Goal: Information Seeking & Learning: Compare options

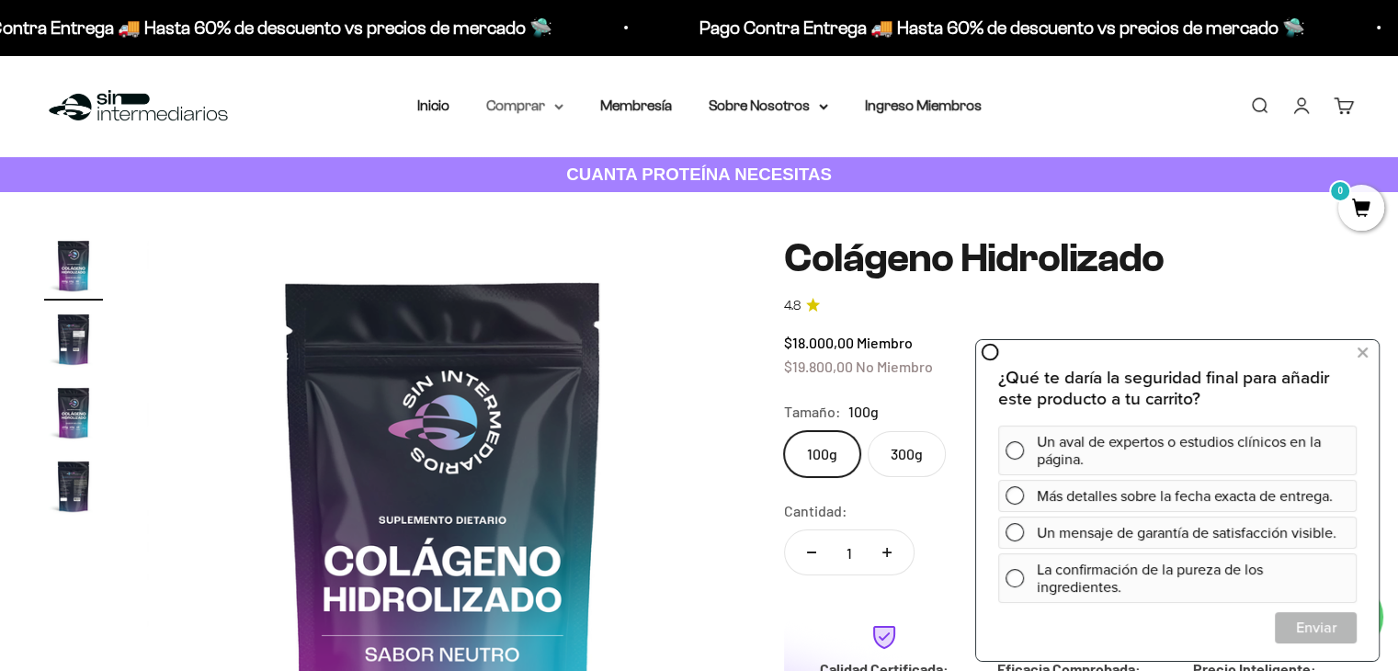
click at [527, 104] on summary "Comprar" at bounding box center [524, 106] width 77 height 24
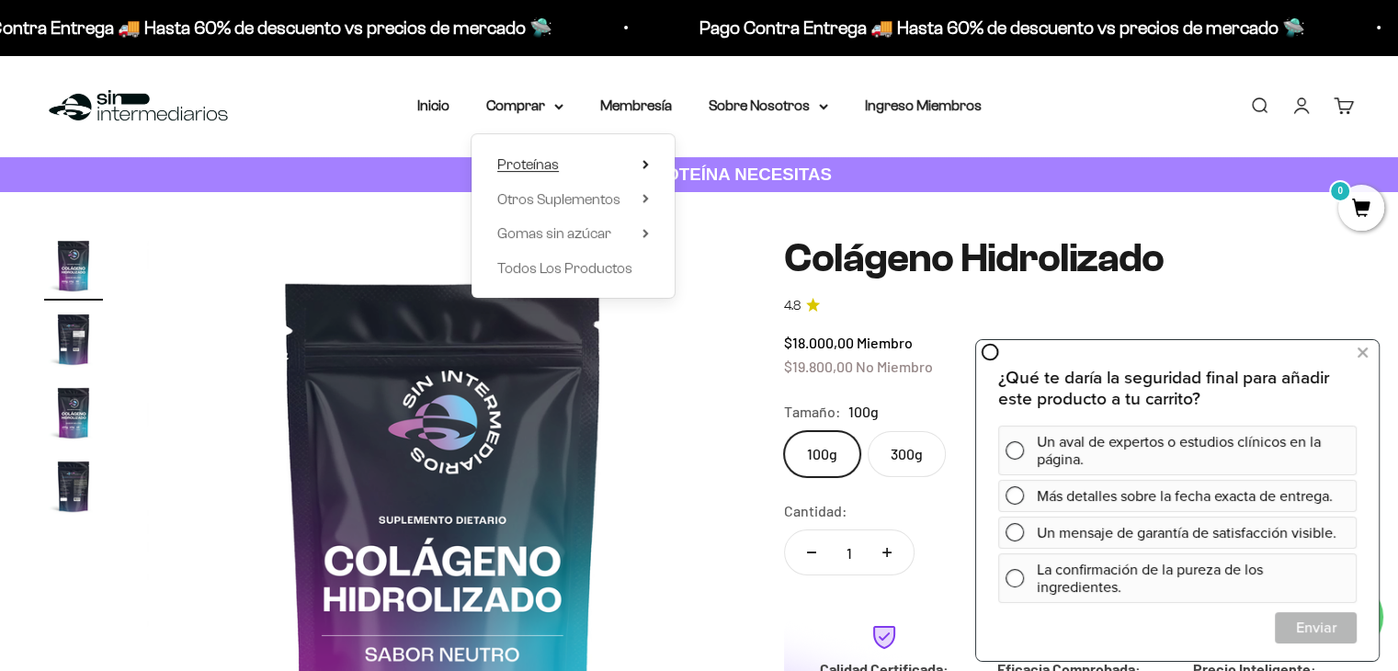
click at [542, 168] on span "Proteínas" at bounding box center [528, 164] width 62 height 16
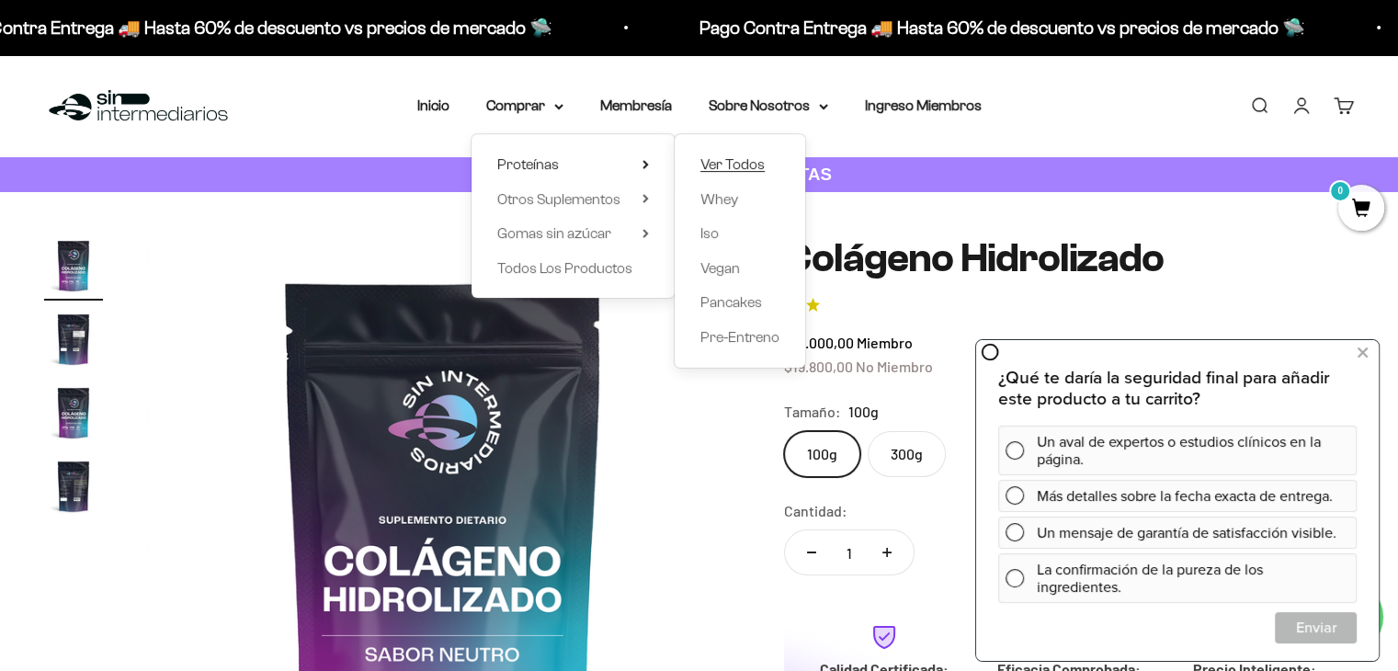
click at [724, 164] on span "Ver Todos" at bounding box center [733, 164] width 64 height 16
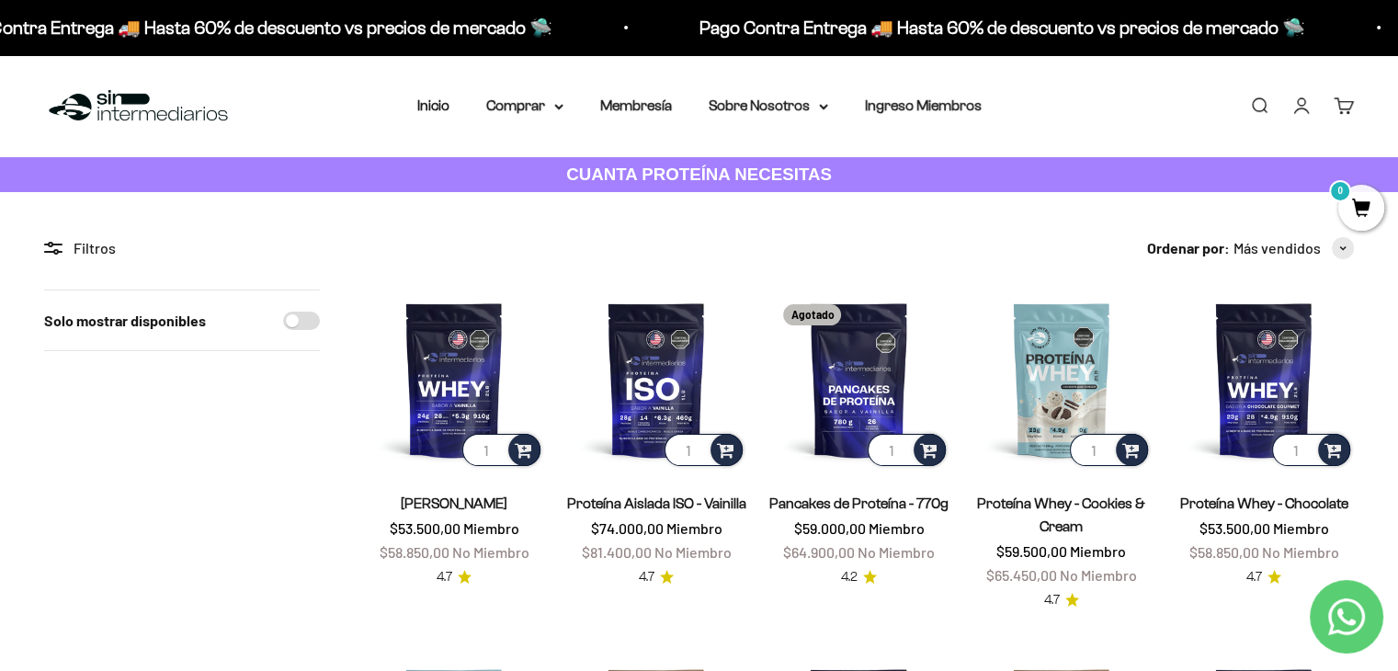
click at [93, 240] on div "Filtros" at bounding box center [182, 248] width 276 height 24
click at [93, 247] on div "Filtros" at bounding box center [182, 248] width 276 height 24
click at [548, 101] on summary "Comprar" at bounding box center [524, 106] width 77 height 24
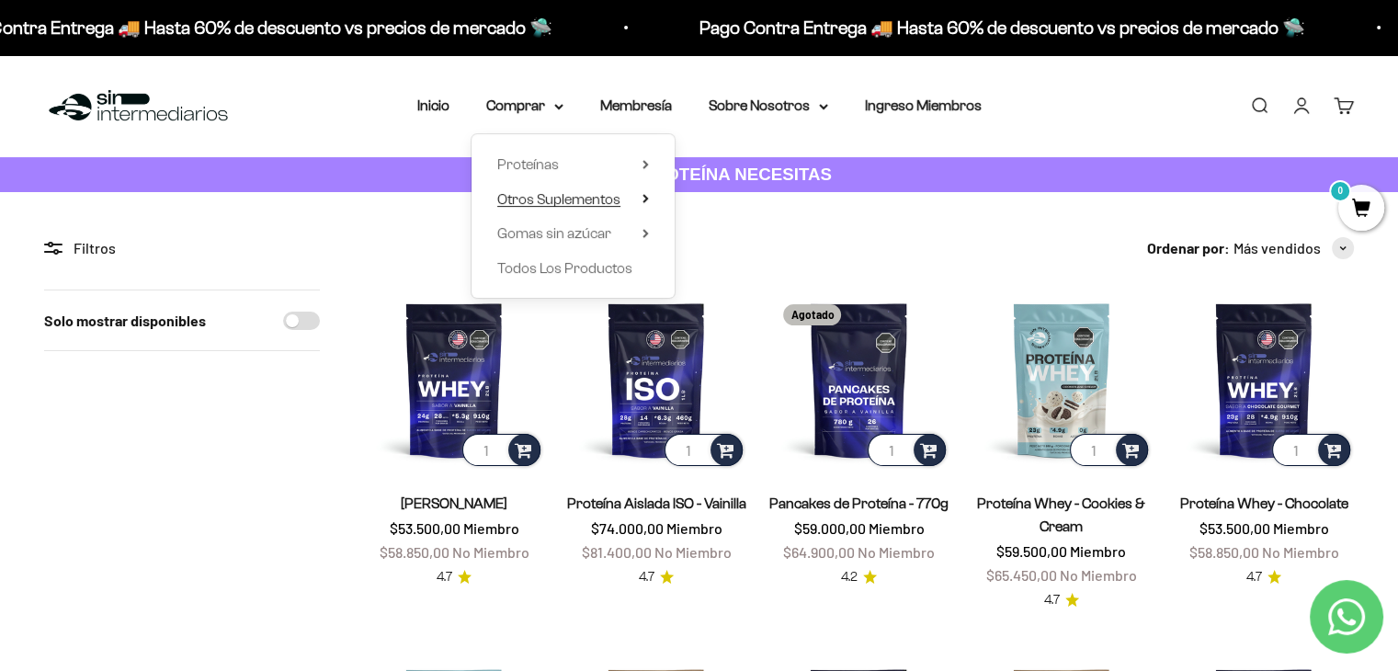
click at [603, 199] on span "Otros Suplementos" at bounding box center [558, 199] width 123 height 16
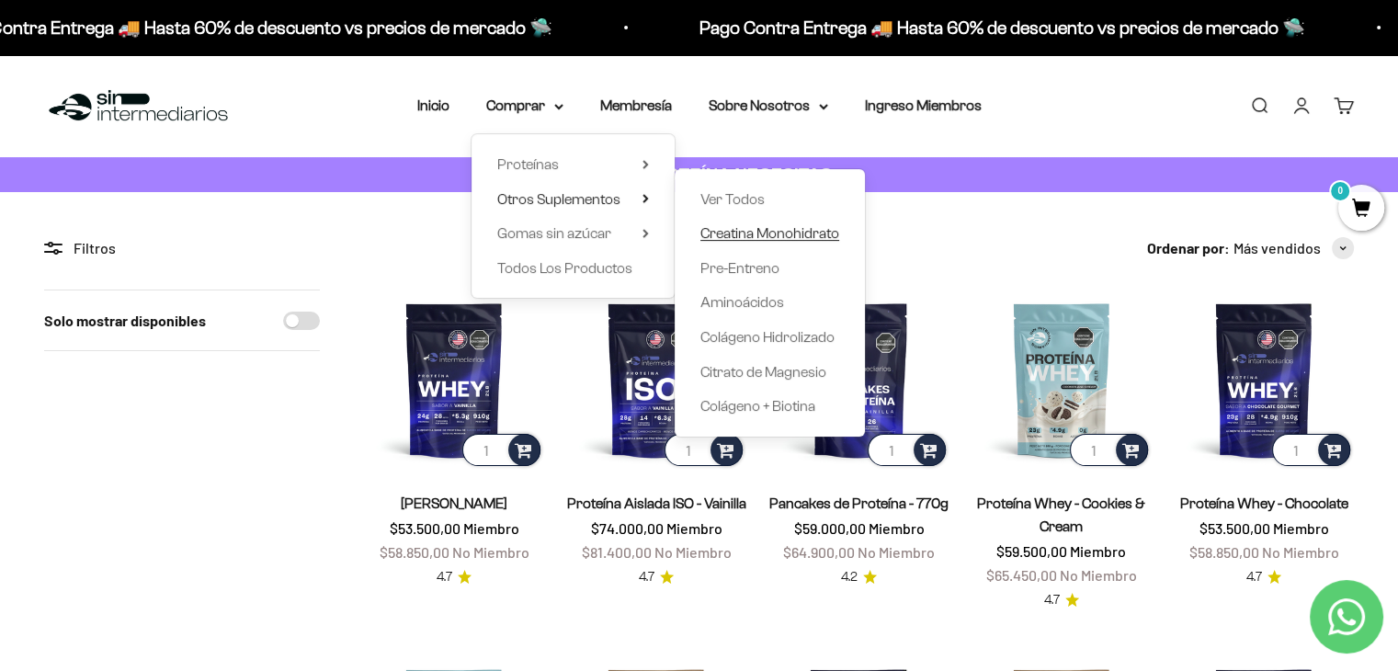
click at [775, 237] on span "Creatina Monohidrato" at bounding box center [770, 233] width 139 height 16
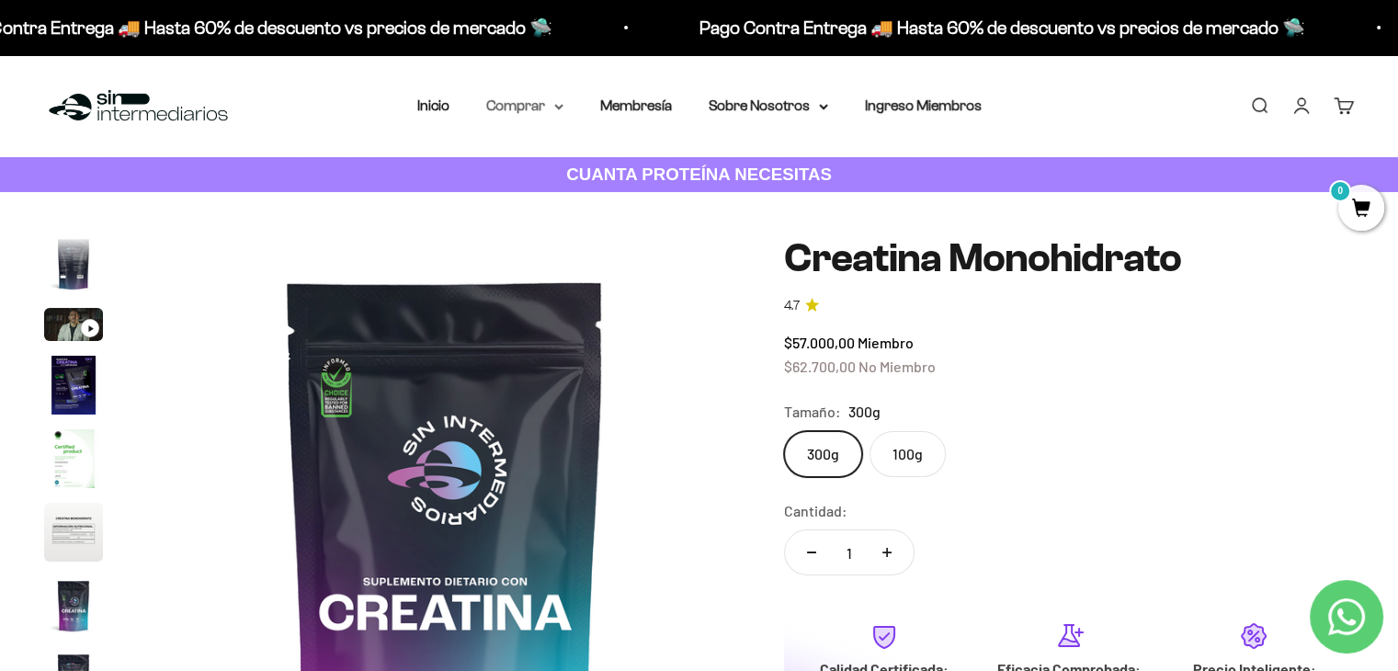
click at [533, 111] on summary "Comprar" at bounding box center [524, 106] width 77 height 24
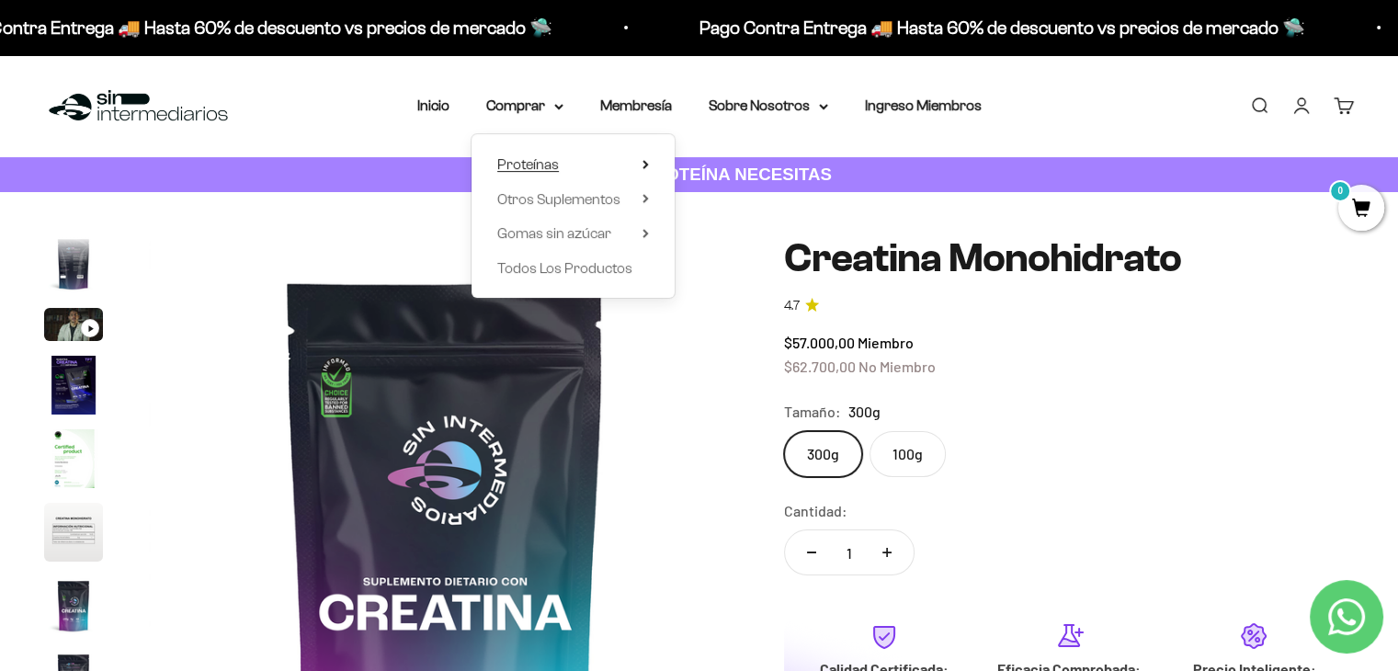
click at [539, 166] on span "Proteínas" at bounding box center [528, 164] width 62 height 16
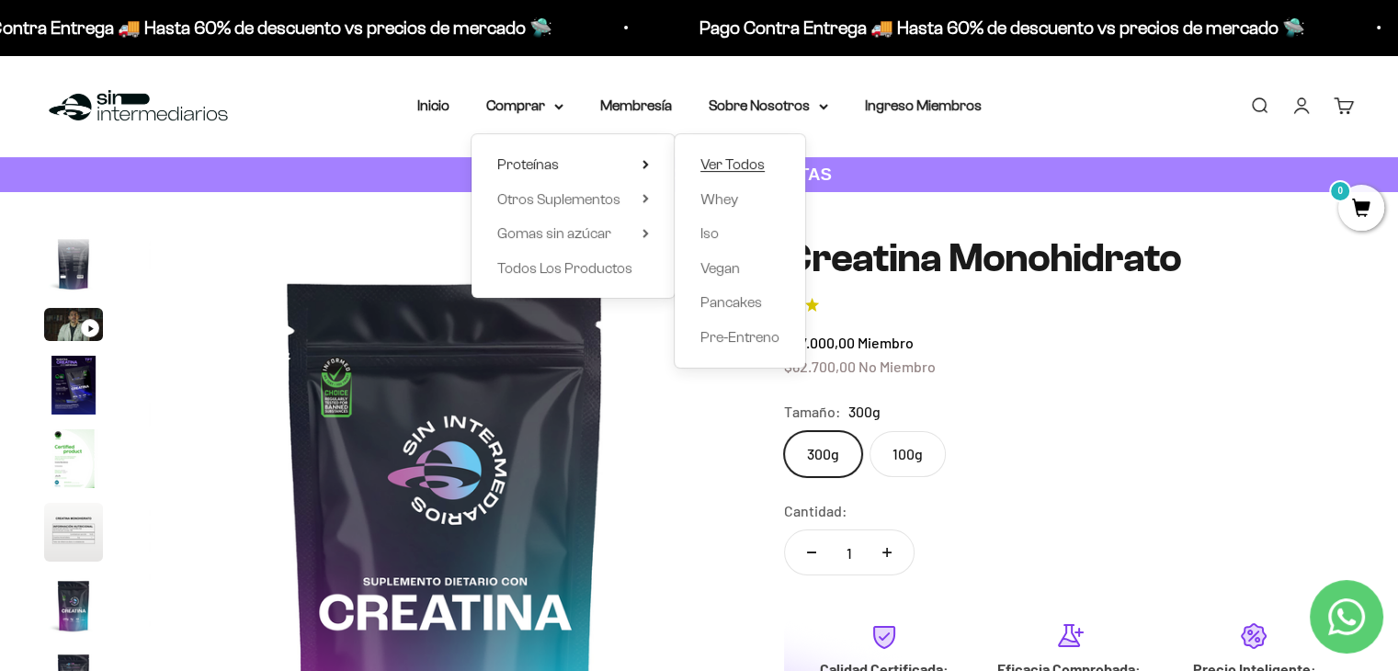
click at [736, 158] on span "Ver Todos" at bounding box center [733, 164] width 64 height 16
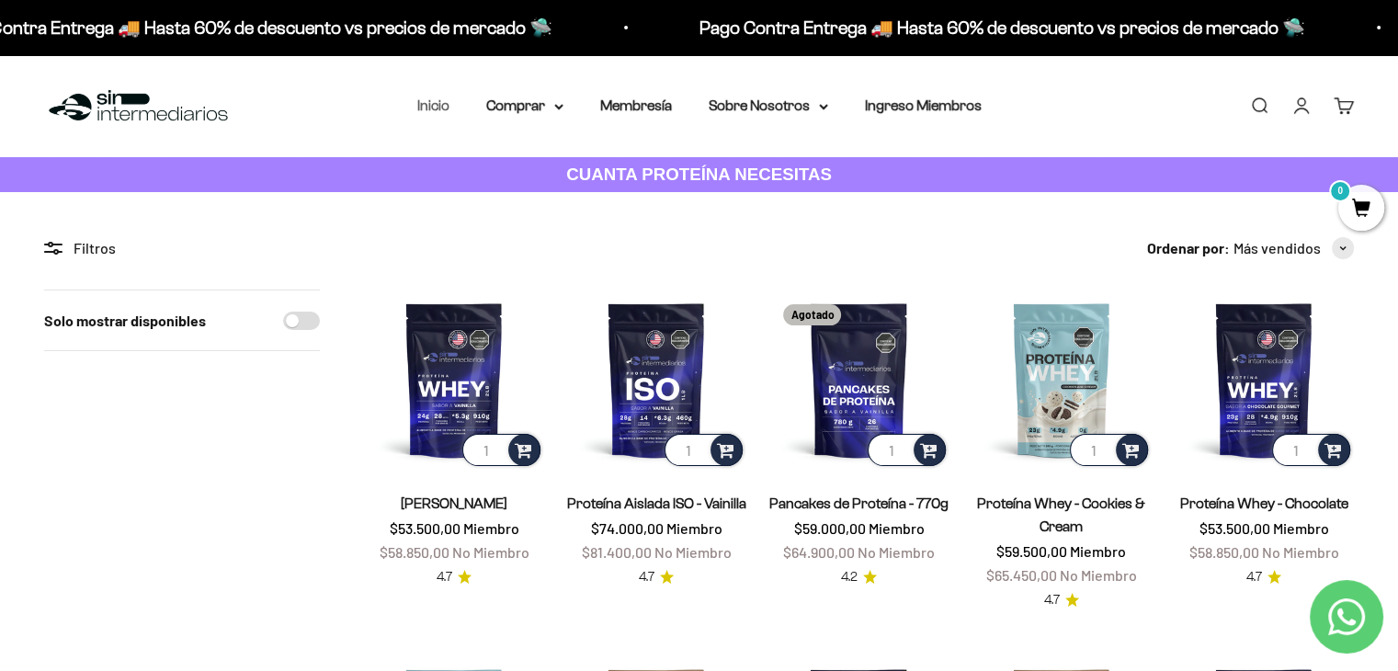
click at [435, 104] on link "Inicio" at bounding box center [433, 105] width 32 height 16
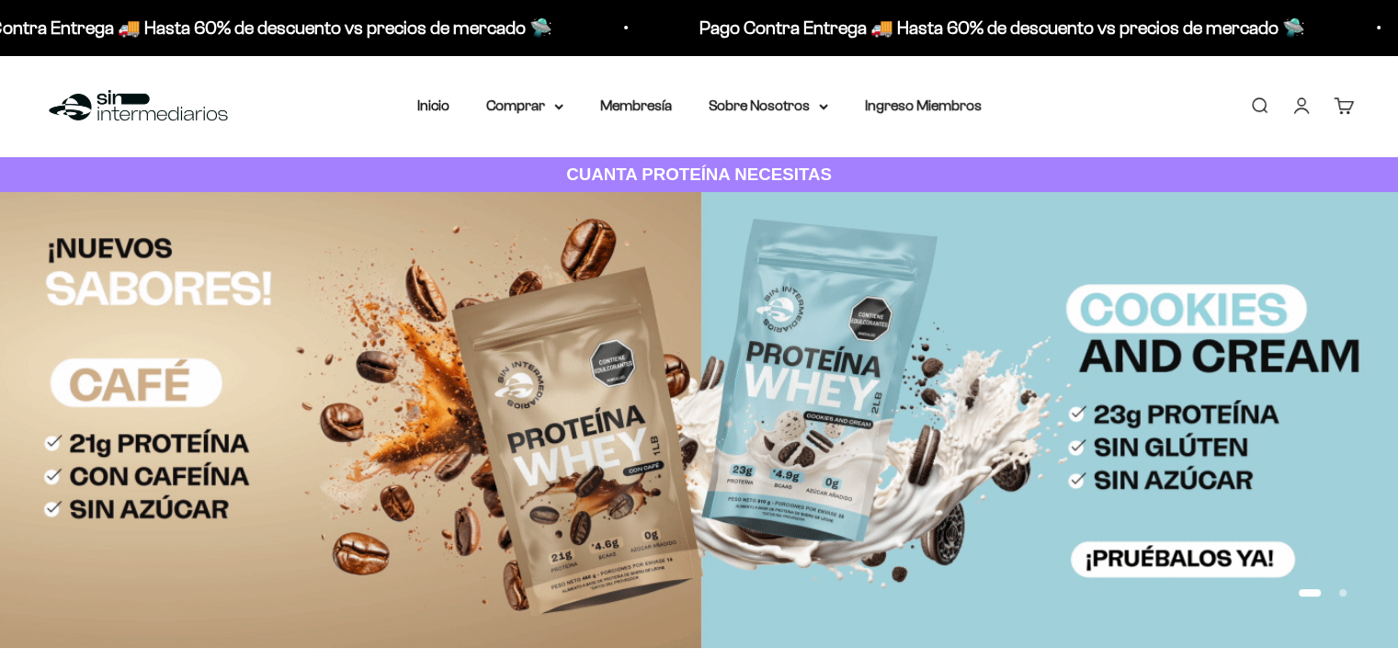
click at [507, 108] on summary "Comprar" at bounding box center [524, 106] width 77 height 24
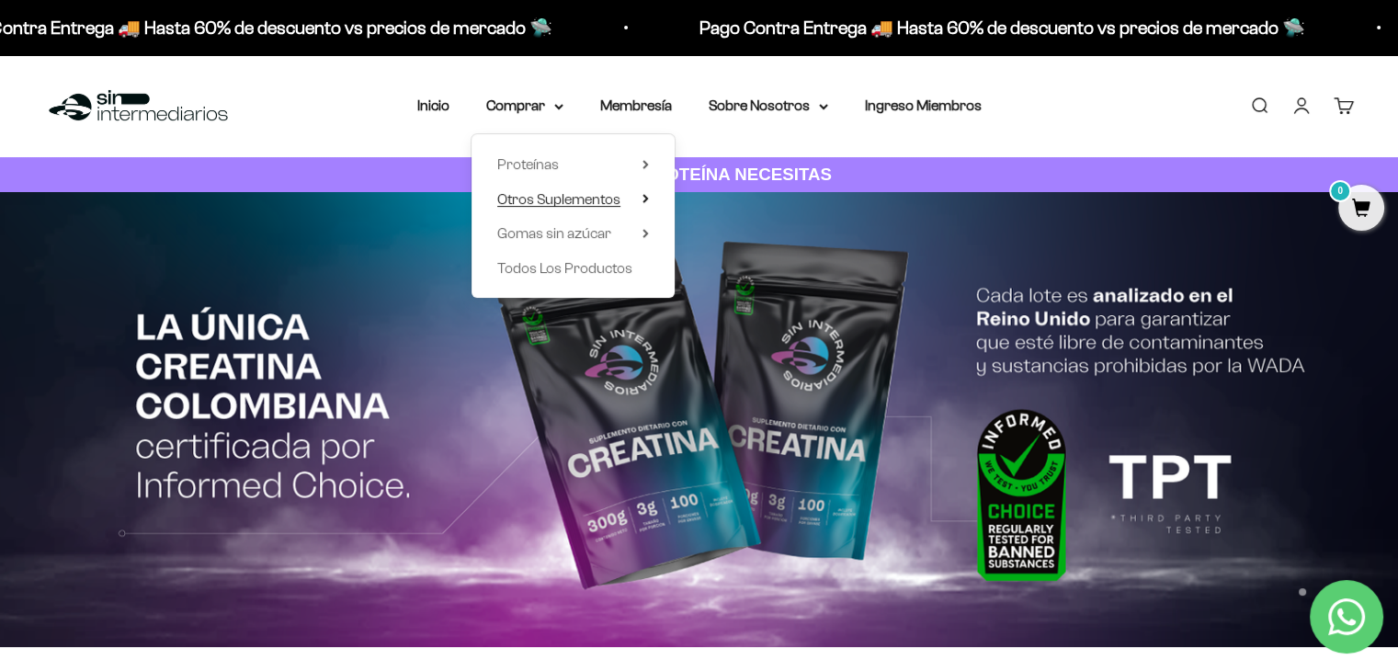
click at [597, 204] on span "Otros Suplementos" at bounding box center [558, 199] width 123 height 16
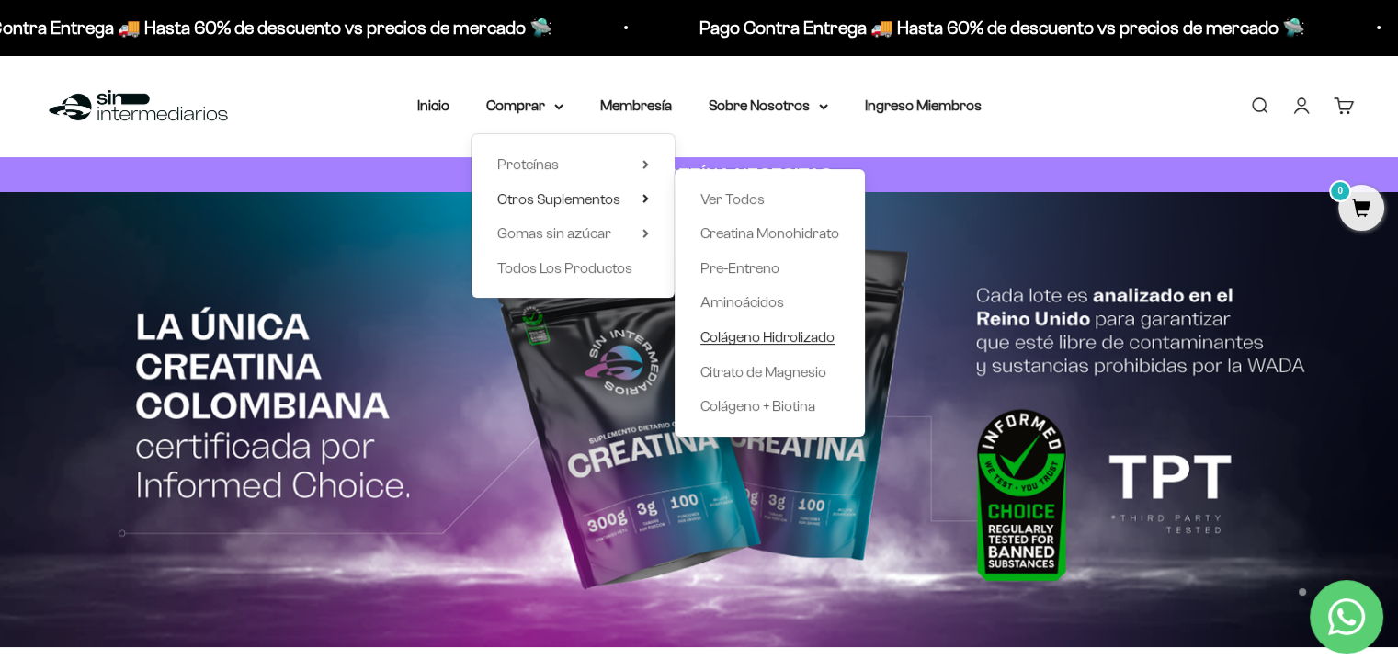
click at [777, 337] on span "Colágeno Hidrolizado" at bounding box center [768, 337] width 134 height 16
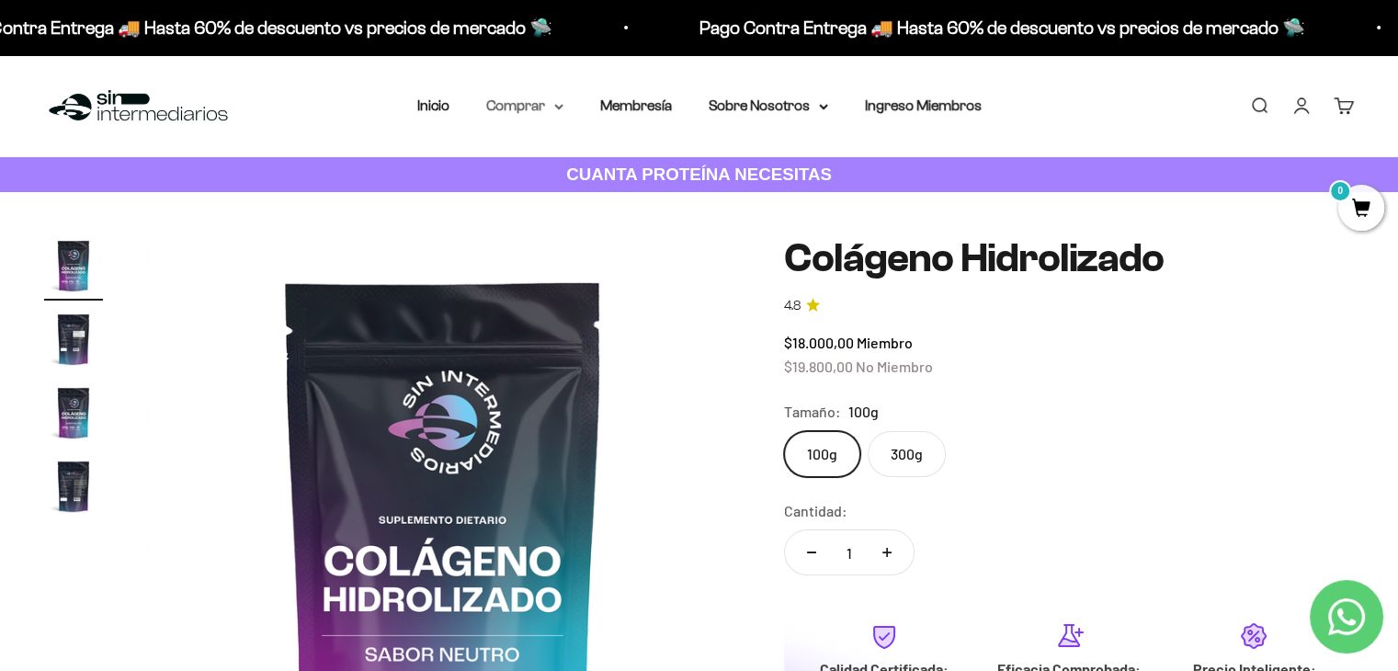
click at [551, 108] on summary "Comprar" at bounding box center [524, 106] width 77 height 24
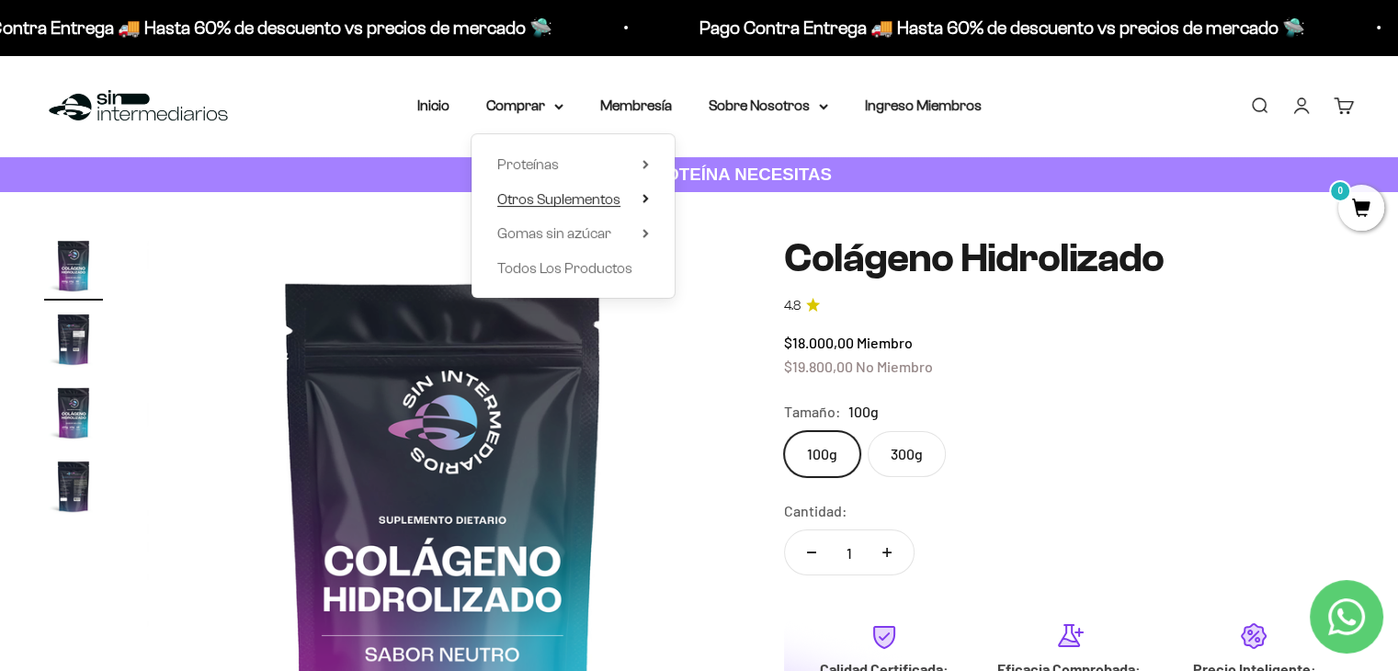
click at [632, 197] on summary "Otros Suplementos" at bounding box center [573, 200] width 152 height 24
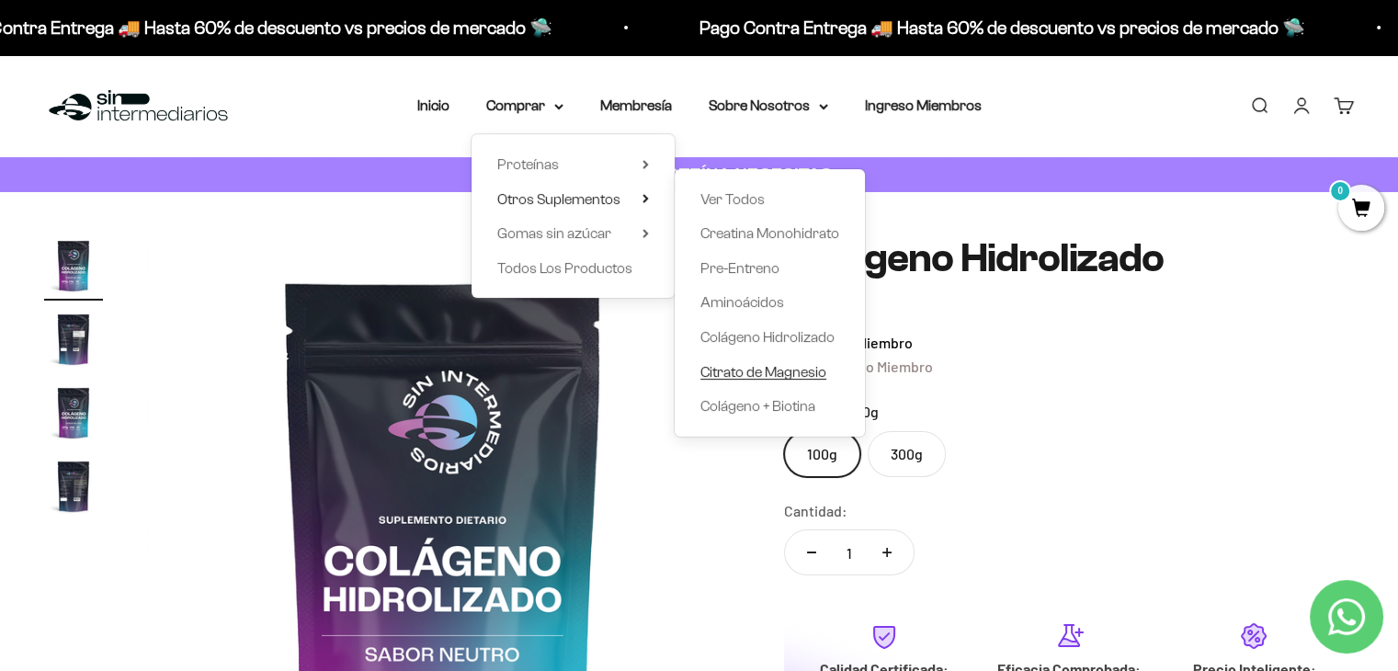
click at [775, 360] on span "Citrato de Magnesio" at bounding box center [764, 372] width 126 height 24
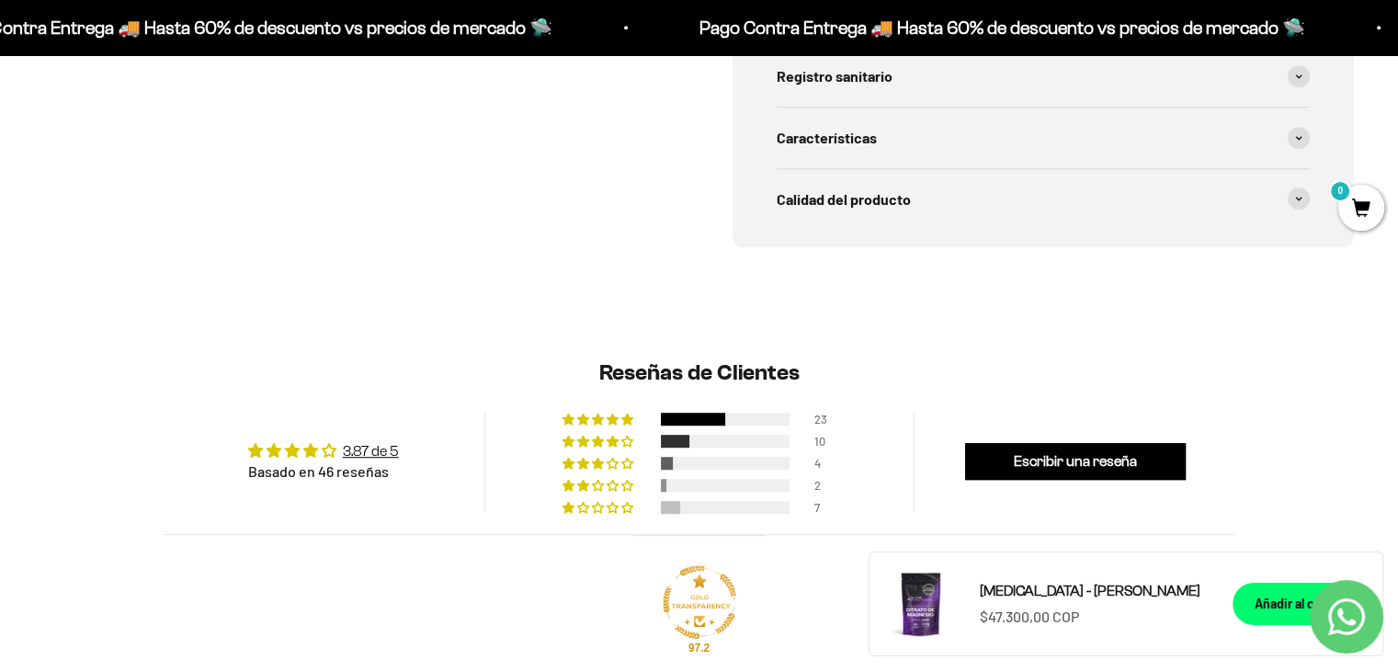
scroll to position [827, 0]
